Goal: Task Accomplishment & Management: Complete application form

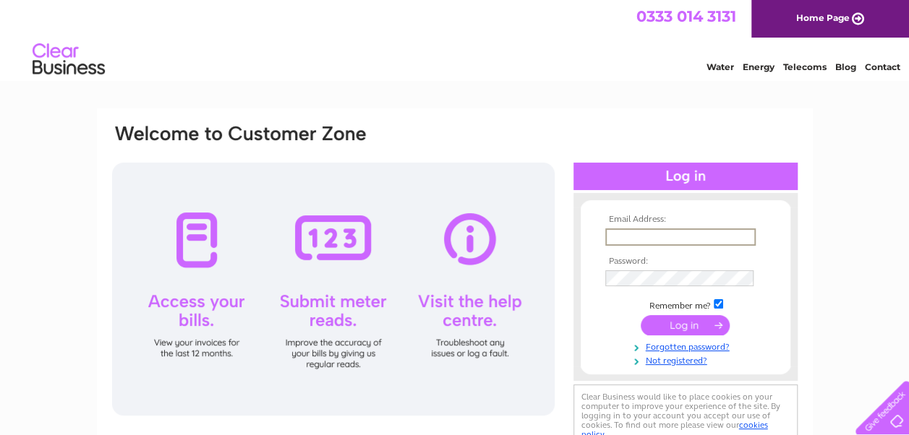
click at [613, 231] on input "text" at bounding box center [680, 236] width 150 height 17
type input "jamesritchie1314@btinternet.com"
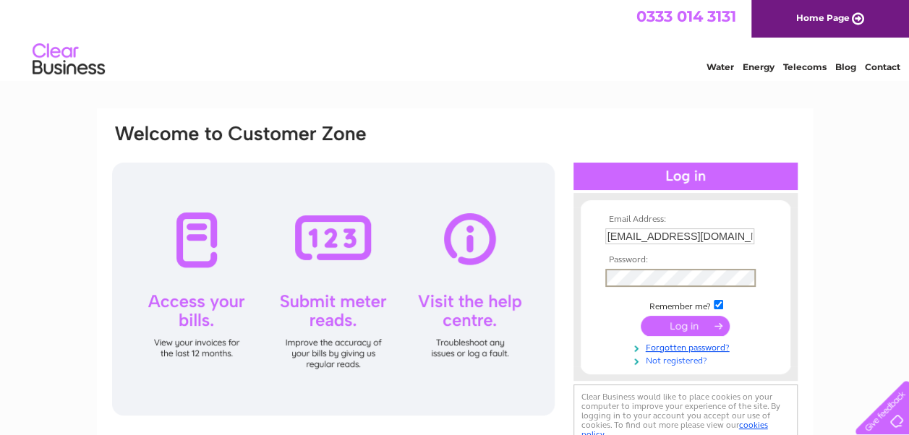
click at [620, 359] on link "Not registered?" at bounding box center [687, 360] width 164 height 14
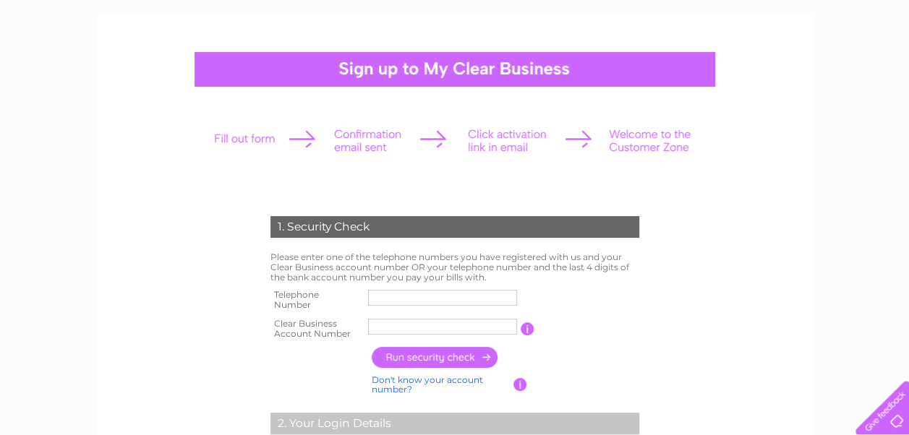
scroll to position [145, 0]
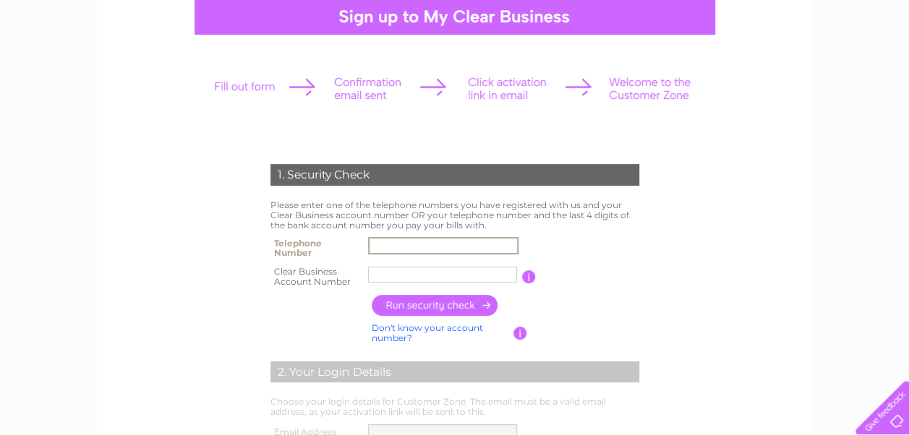
click at [382, 244] on input "text" at bounding box center [443, 245] width 150 height 17
type input "07834386041"
click at [376, 276] on input "text" at bounding box center [443, 274] width 150 height 17
